Goal: Task Accomplishment & Management: Use online tool/utility

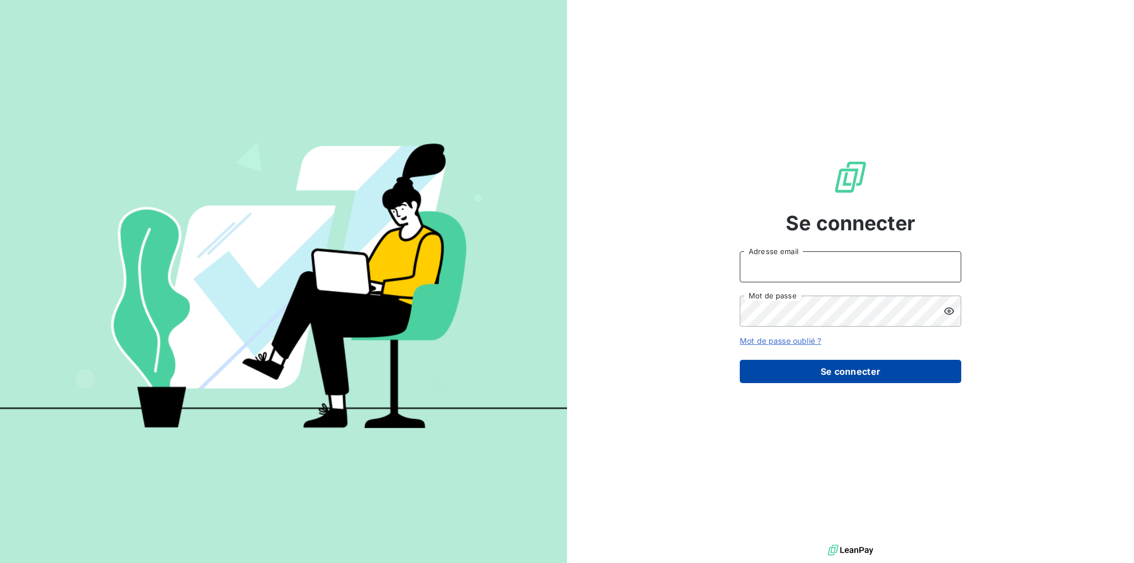
type input "[EMAIL_ADDRESS][DOMAIN_NAME]"
click at [830, 376] on button "Se connecter" at bounding box center [850, 371] width 221 height 23
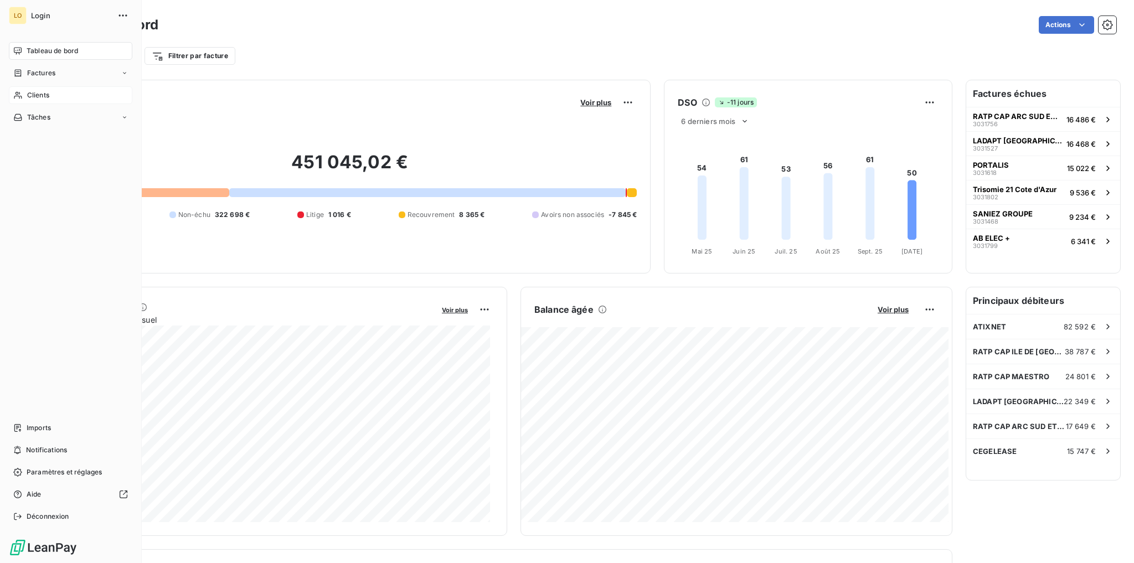
click at [34, 95] on span "Clients" at bounding box center [38, 95] width 22 height 10
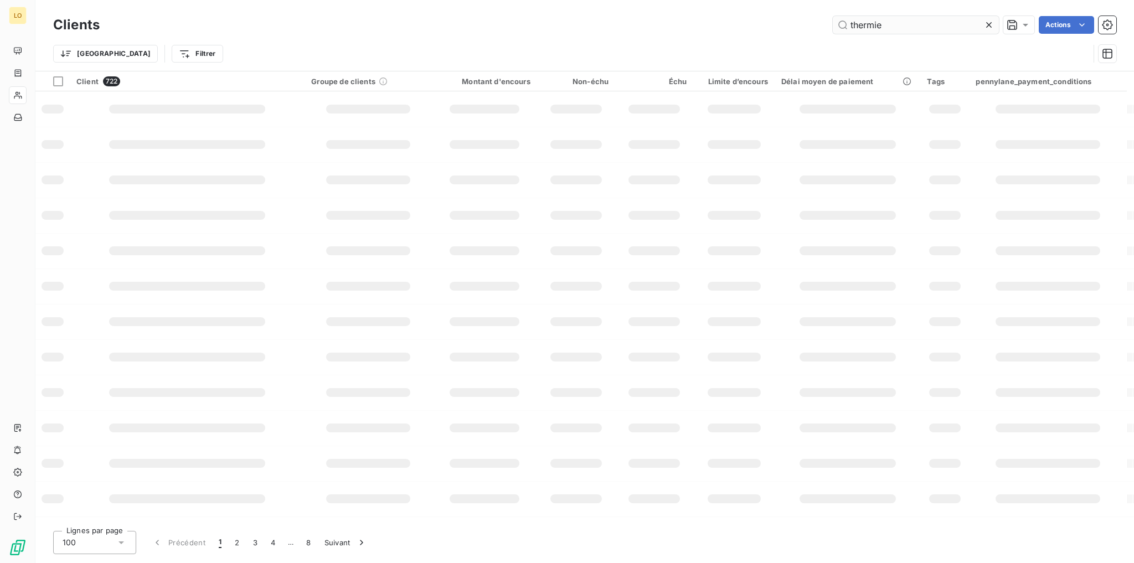
type input "thermie"
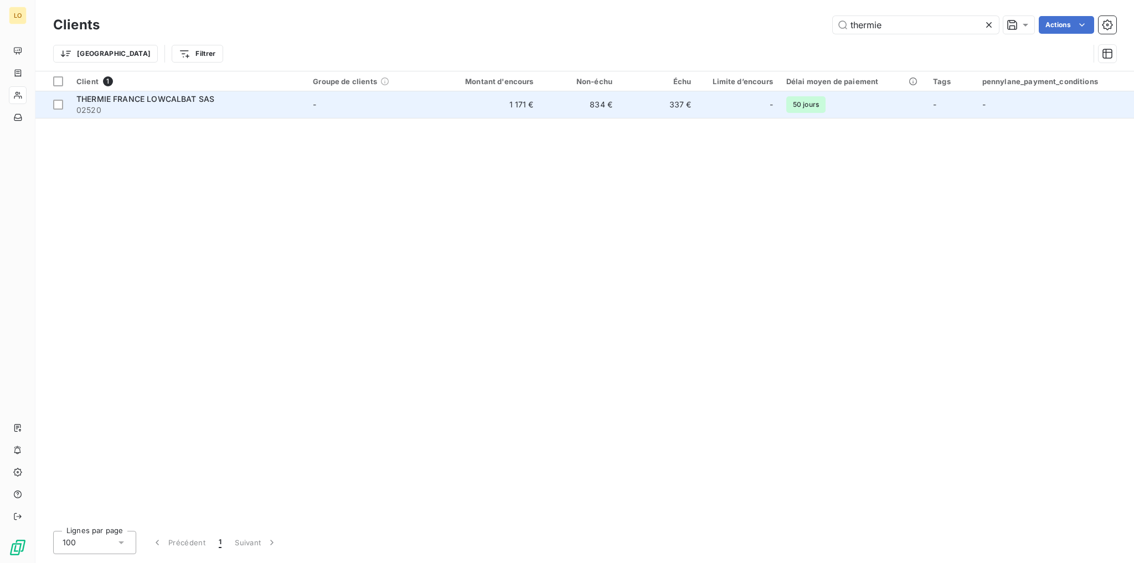
click at [183, 100] on span "THERMIE FRANCE LOWCALBAT SAS" at bounding box center [145, 98] width 138 height 9
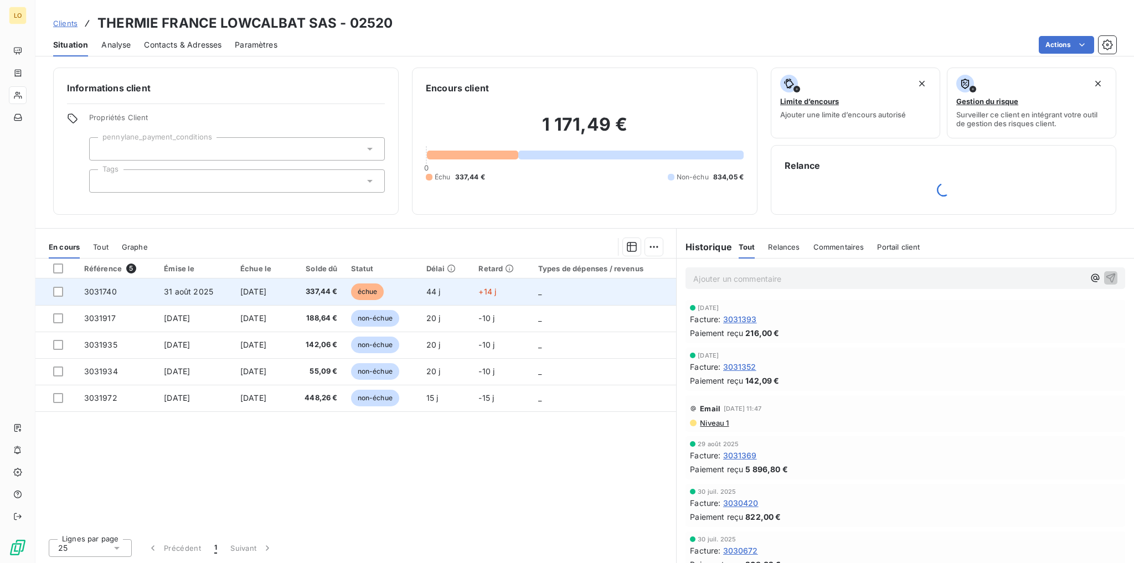
click at [120, 292] on td "3031740" at bounding box center [118, 291] width 80 height 27
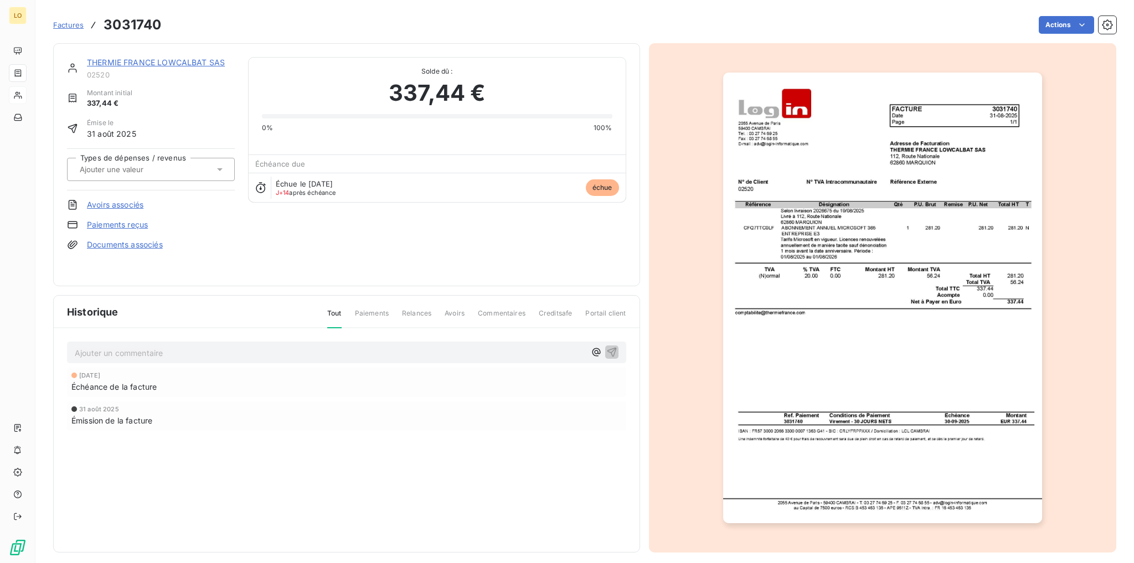
click at [74, 27] on span "Factures" at bounding box center [68, 24] width 30 height 9
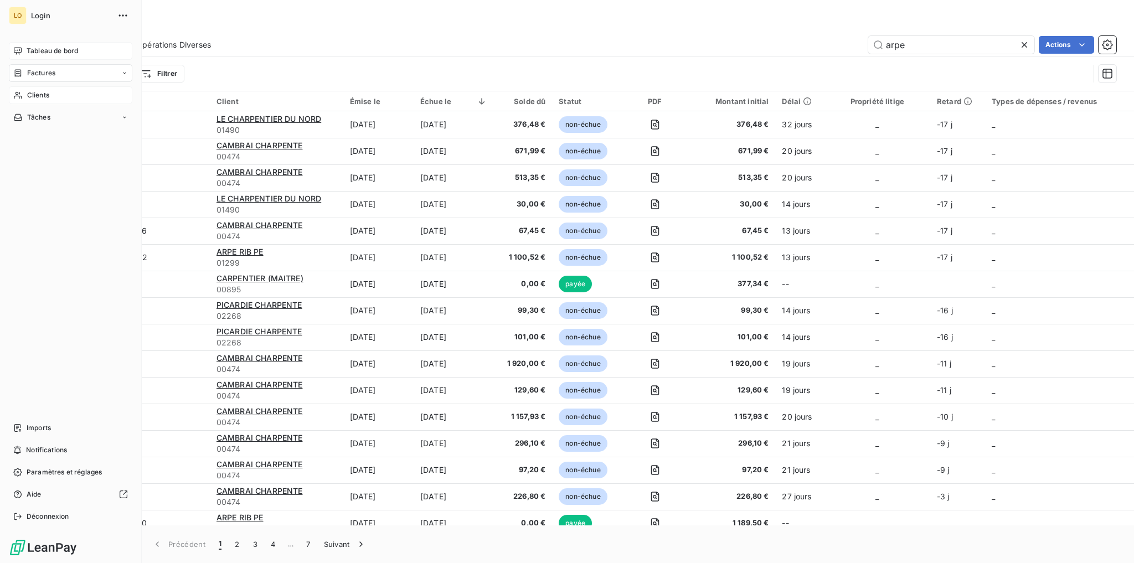
click at [42, 53] on span "Tableau de bord" at bounding box center [52, 51] width 51 height 10
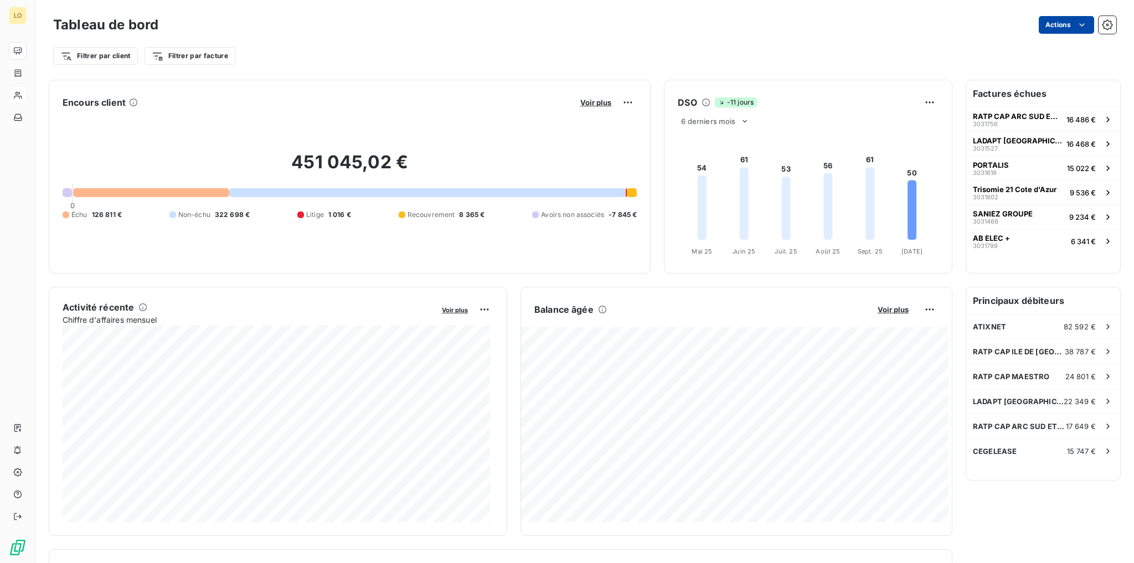
click at [1049, 31] on html "LO Tableau de bord Actions Filtrer par client Filtrer par facture Encours clien…" at bounding box center [567, 281] width 1134 height 563
